Goal: Find specific page/section: Find specific page/section

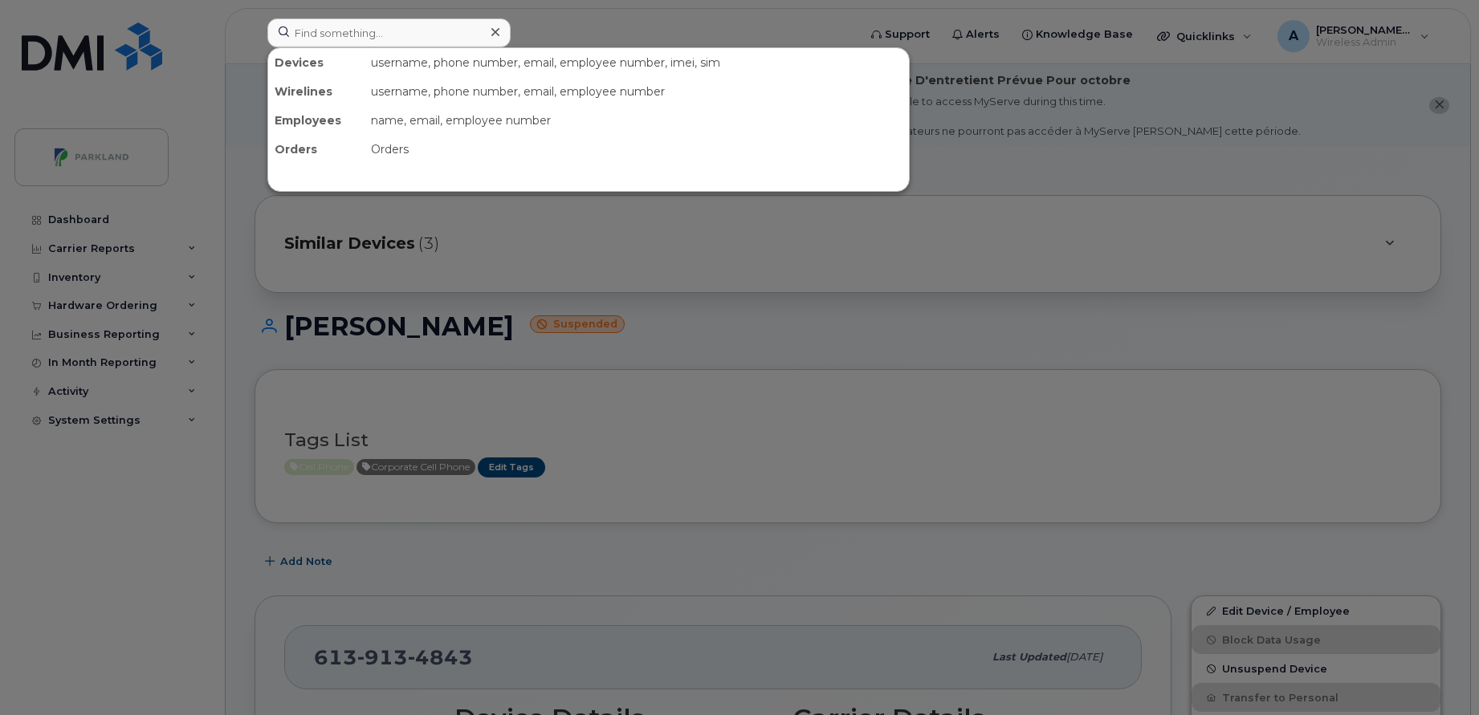
scroll to position [435, 0]
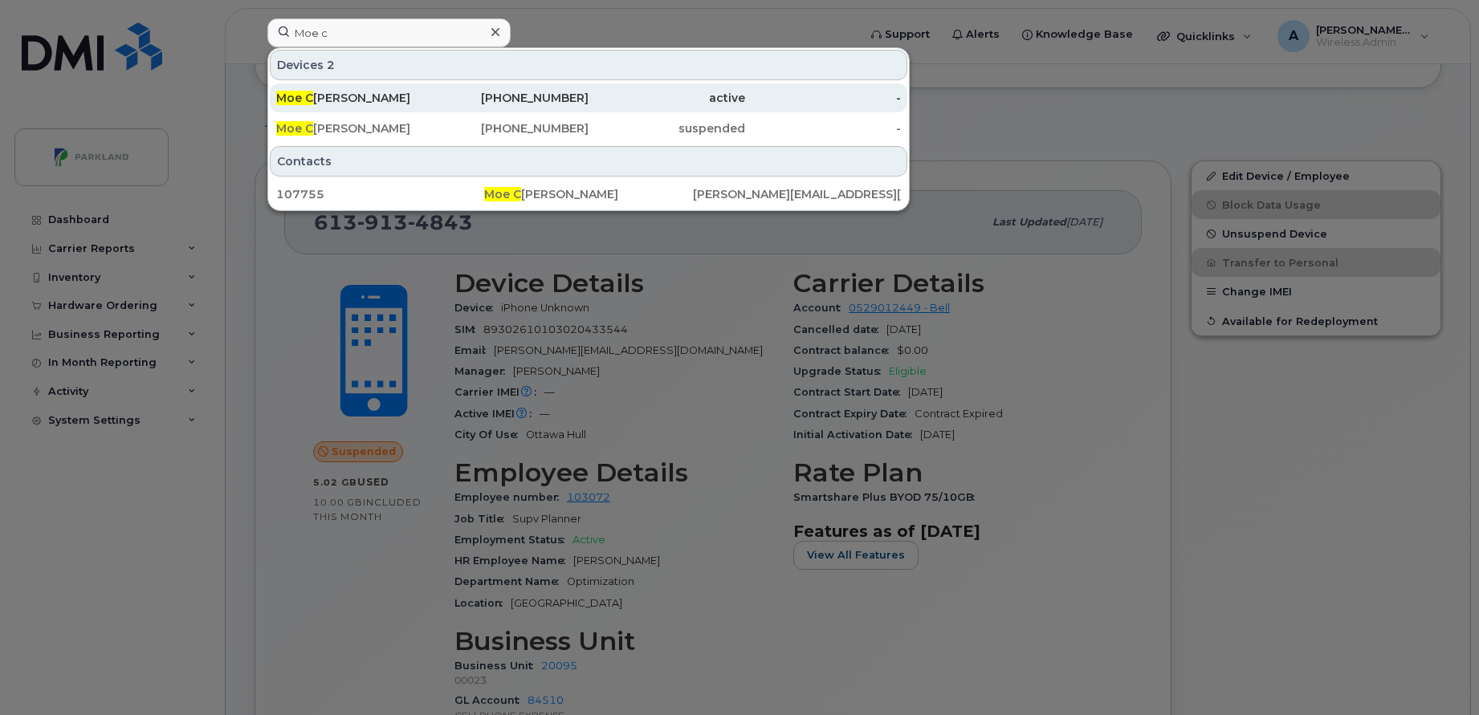
type input "Moe c"
click at [406, 87] on div "Moe C hessman" at bounding box center [354, 97] width 157 height 29
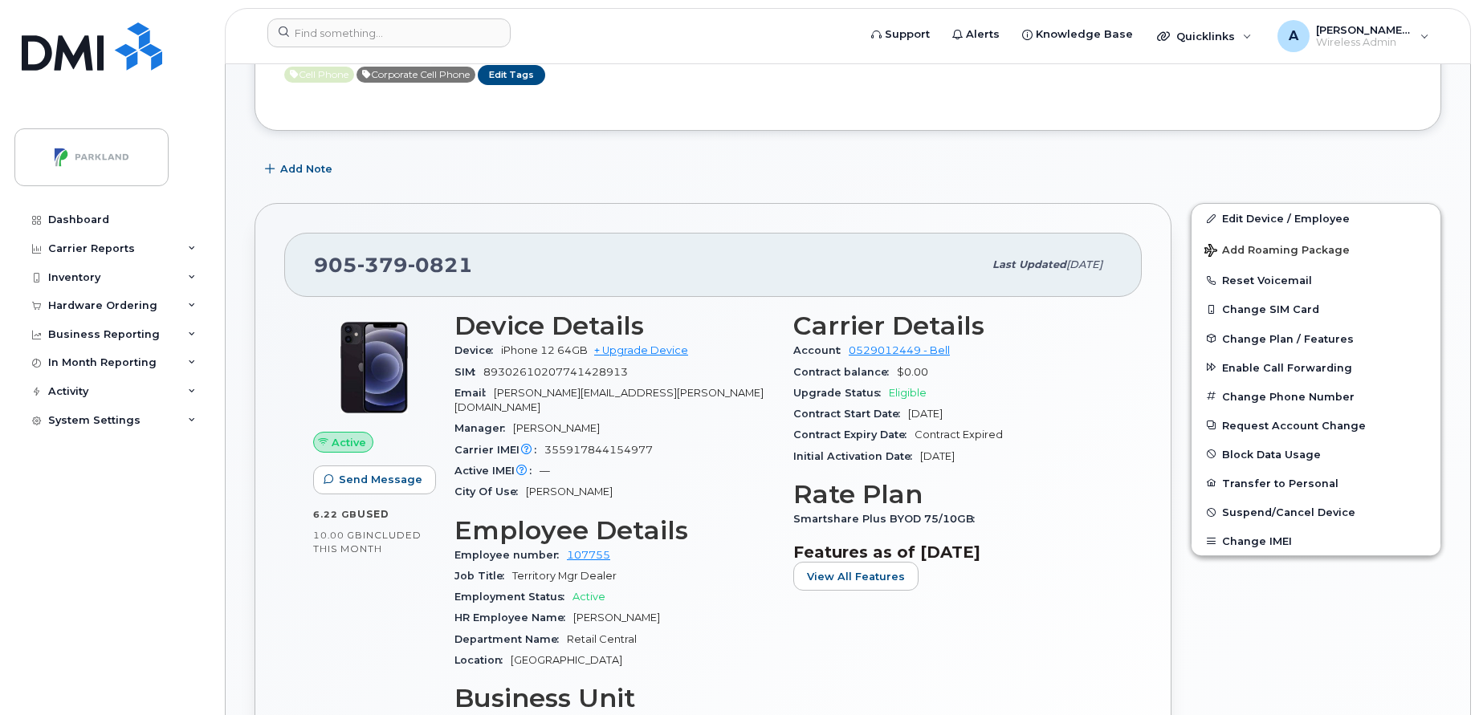
scroll to position [394, 0]
click at [401, 51] on div at bounding box center [556, 35] width 605 height 35
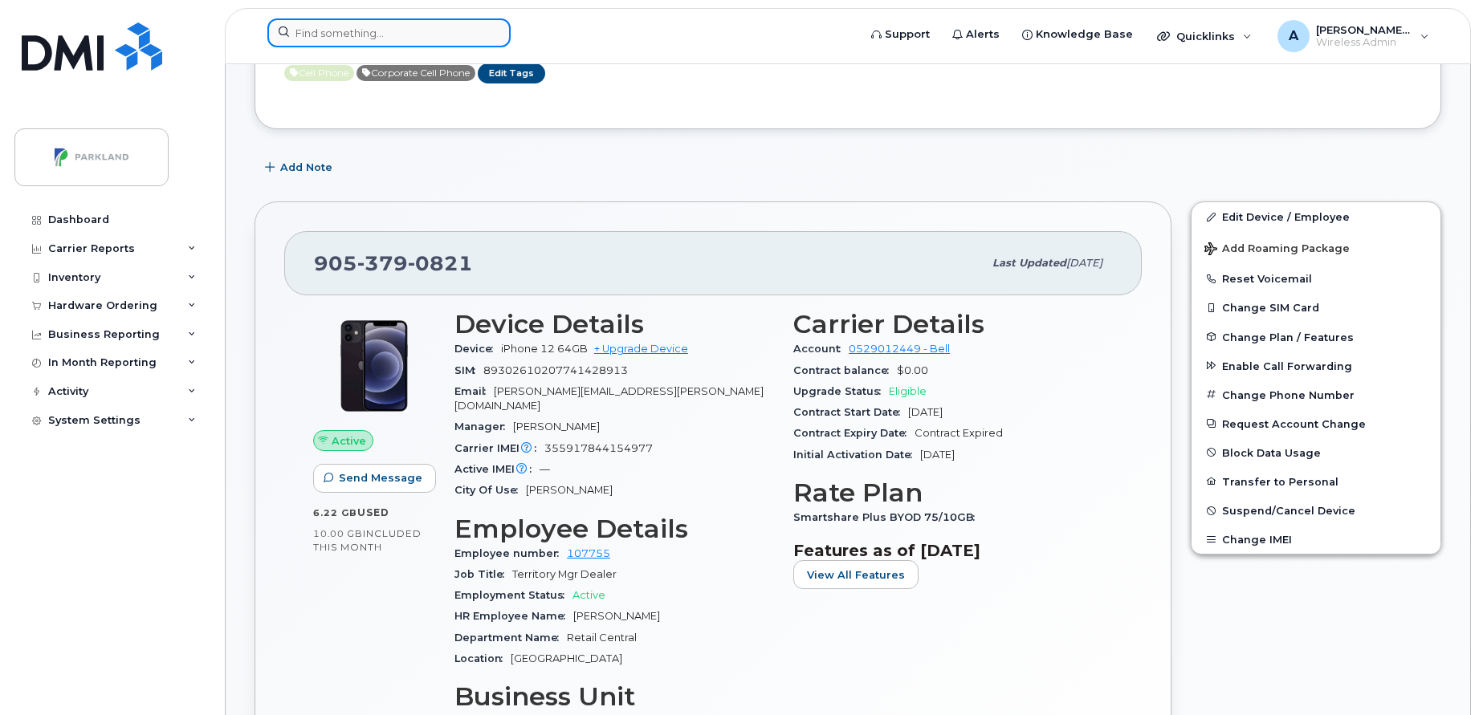
click at [427, 27] on input at bounding box center [388, 32] width 243 height 29
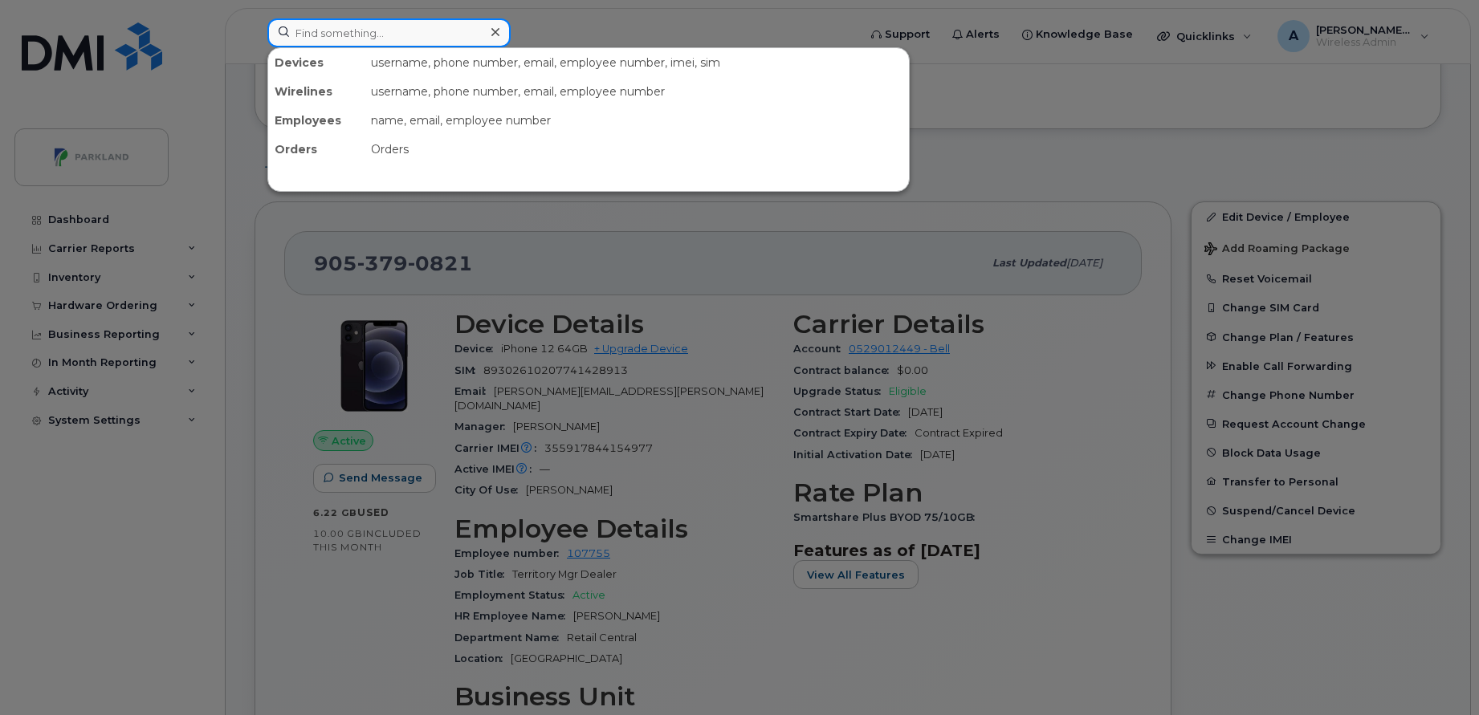
paste input "[PHONE_NUMBER]"
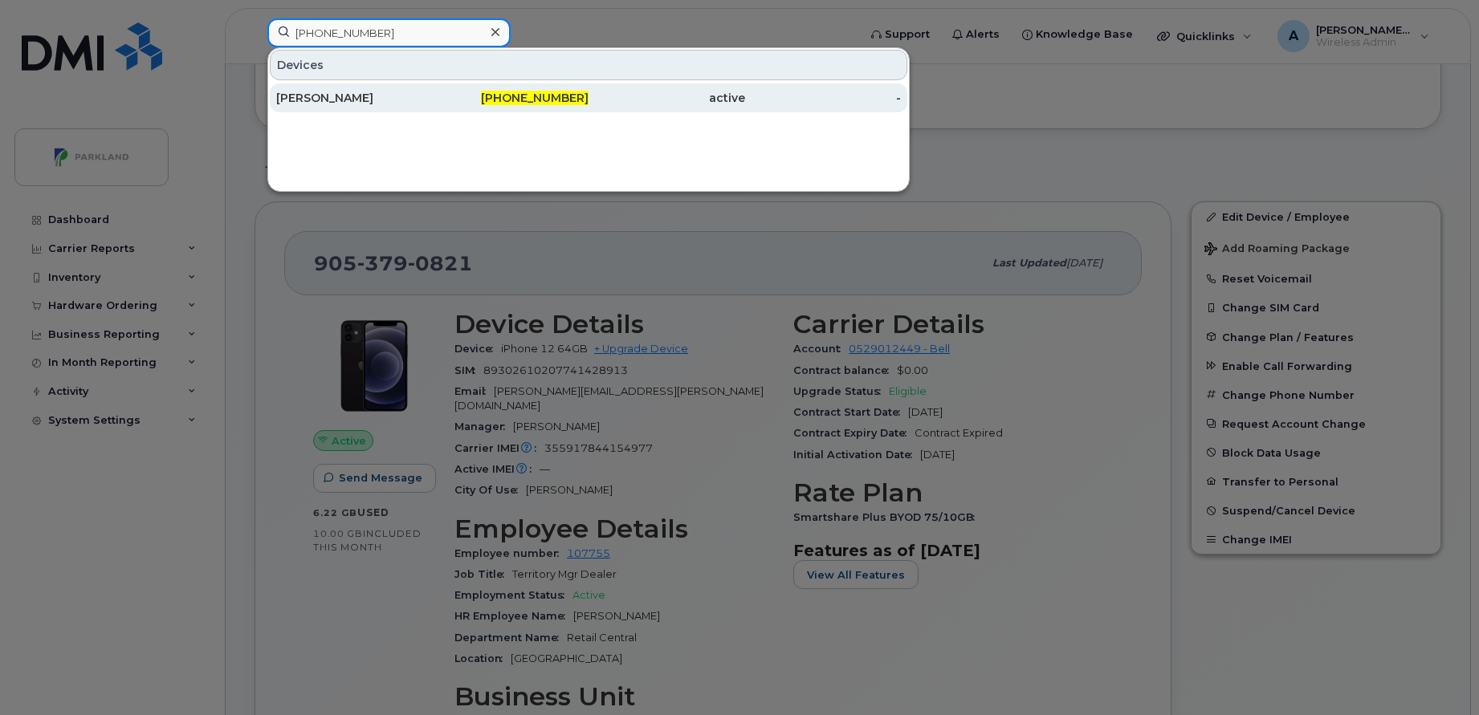
type input "[PHONE_NUMBER]"
click at [415, 100] on div "[PERSON_NAME]" at bounding box center [354, 98] width 157 height 16
